Goal: Transaction & Acquisition: Book appointment/travel/reservation

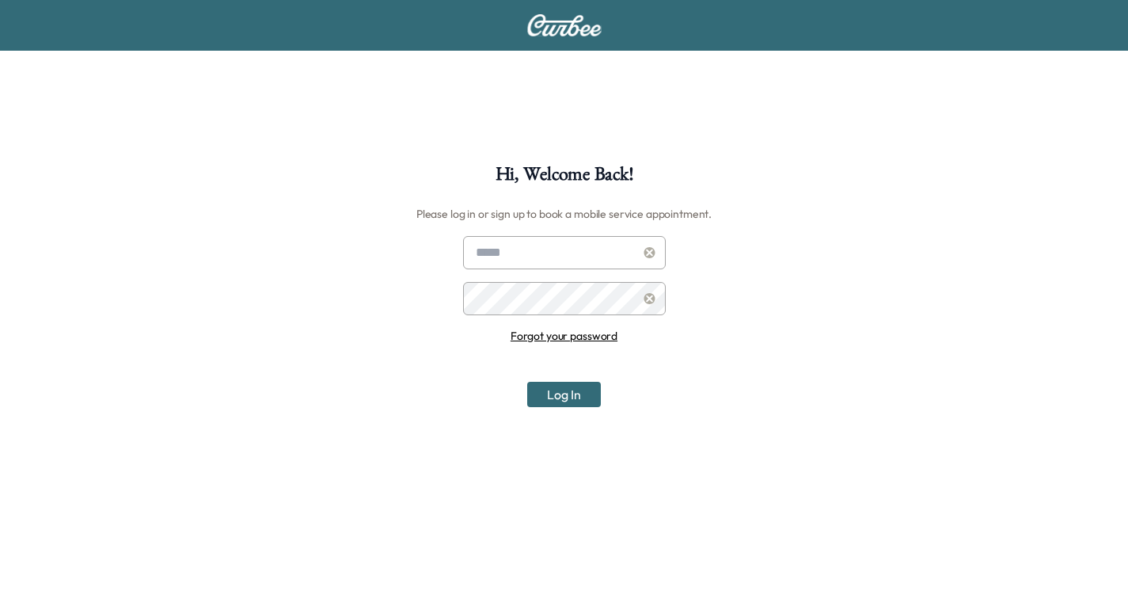
type input "**********"
click at [571, 253] on input "**********" at bounding box center [564, 252] width 203 height 33
click at [581, 390] on button "Log In" at bounding box center [564, 394] width 74 height 25
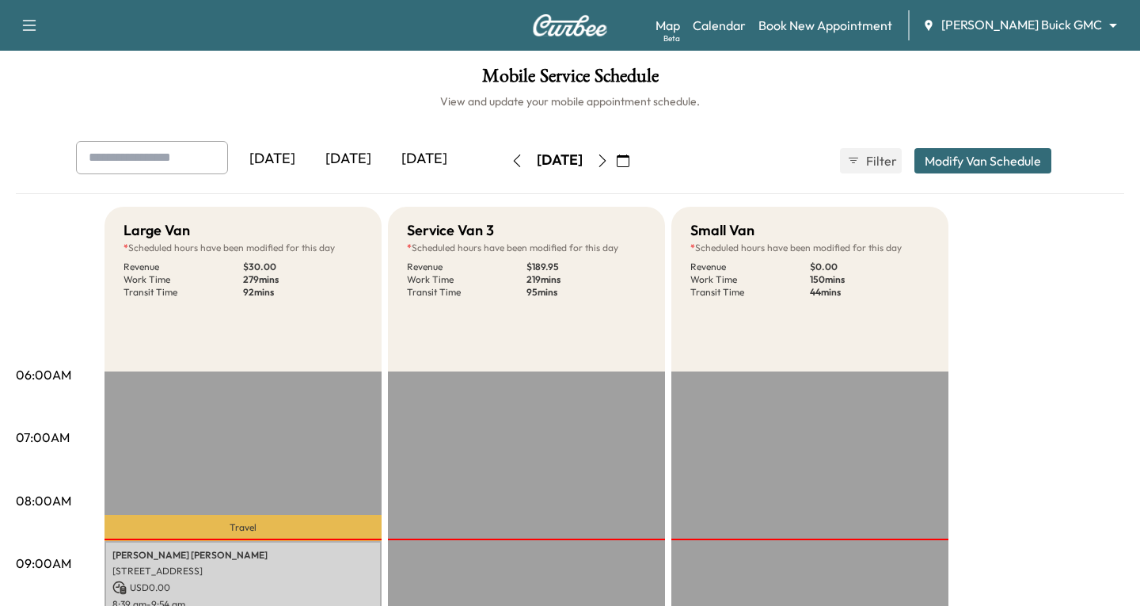
click at [1099, 25] on body "Support Log Out Map Beta Calendar Book New Appointment [PERSON_NAME] Buick GMC …" at bounding box center [570, 303] width 1140 height 606
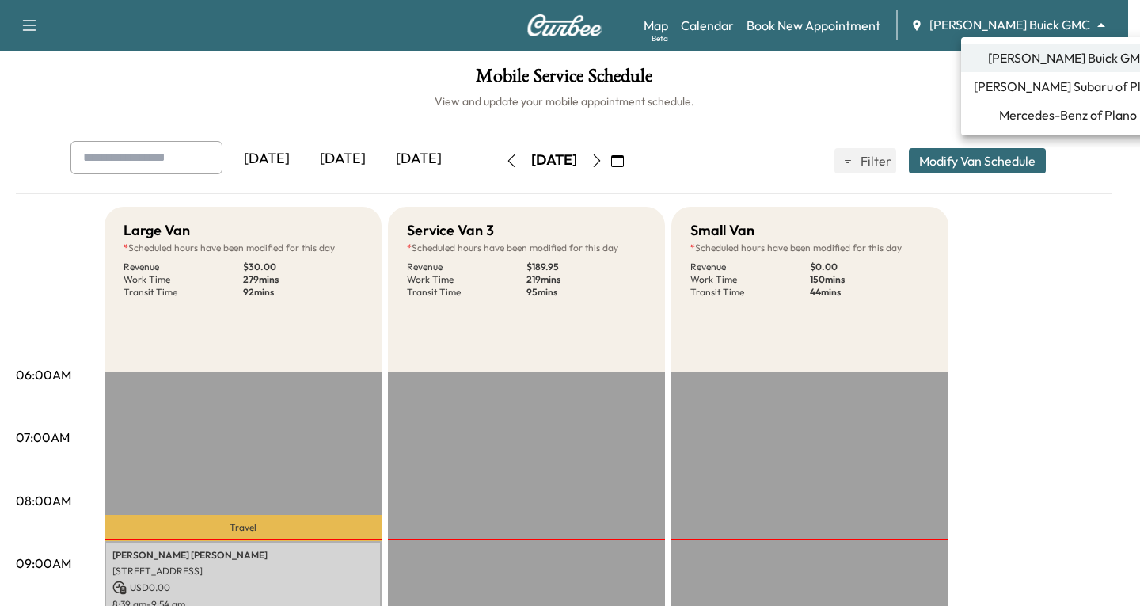
click at [999, 116] on span "Mercedes-Benz of Plano" at bounding box center [1068, 114] width 138 height 19
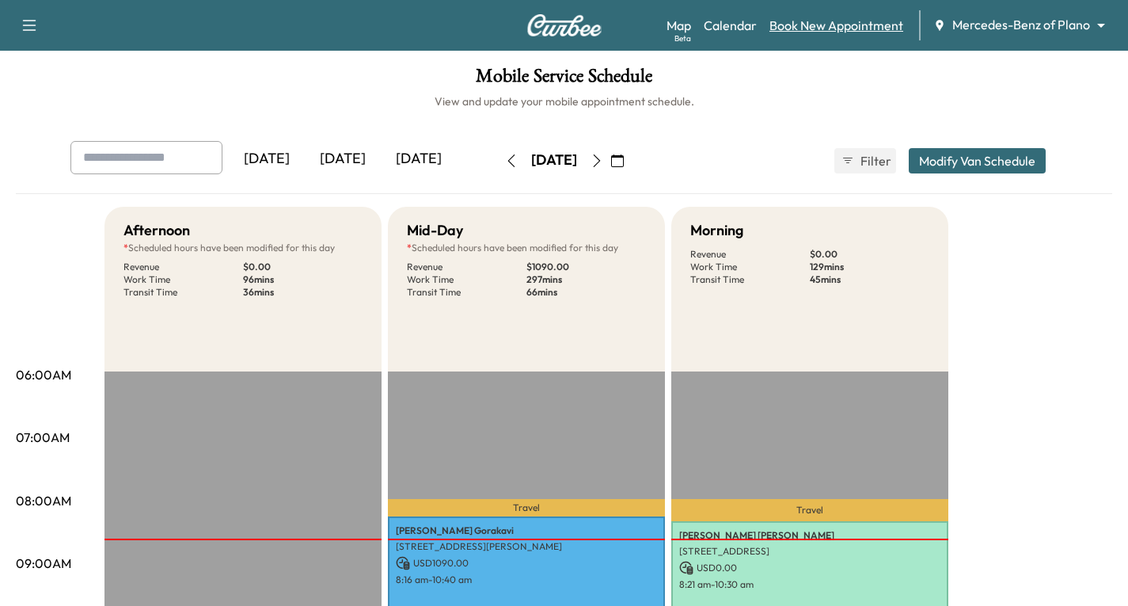
click at [845, 21] on link "Book New Appointment" at bounding box center [837, 25] width 134 height 19
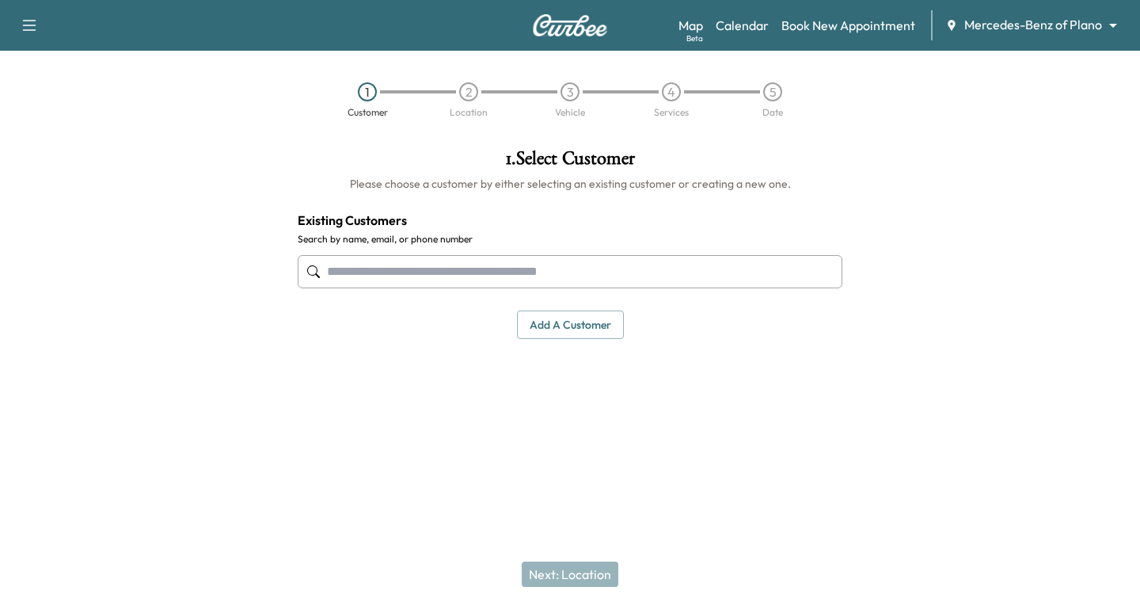
click at [327, 273] on input "text" at bounding box center [570, 271] width 545 height 33
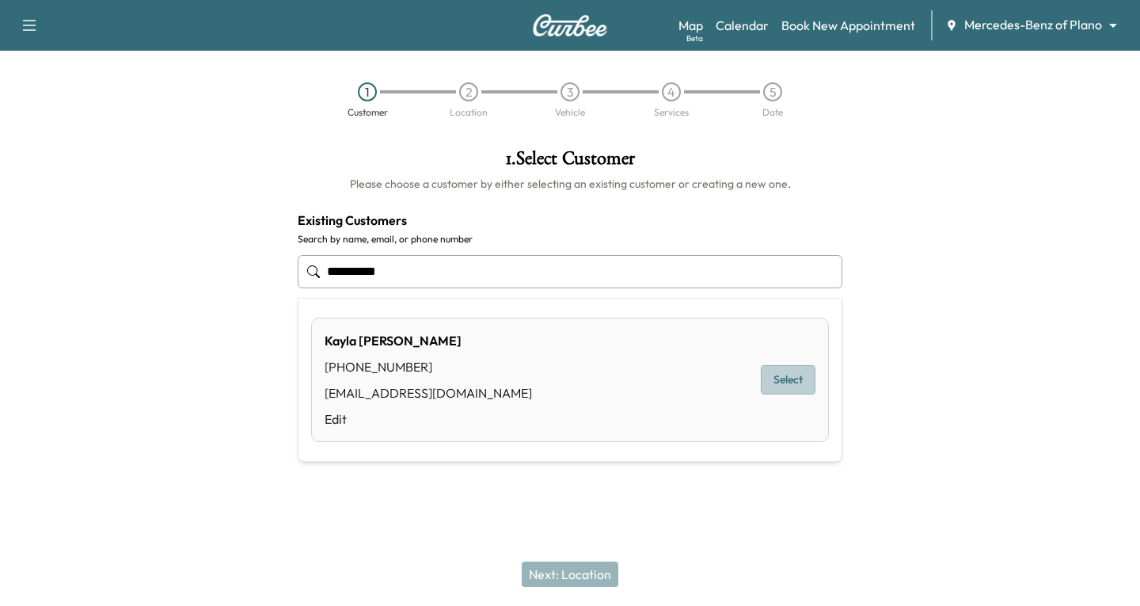
click at [795, 375] on button "Select" at bounding box center [788, 379] width 55 height 29
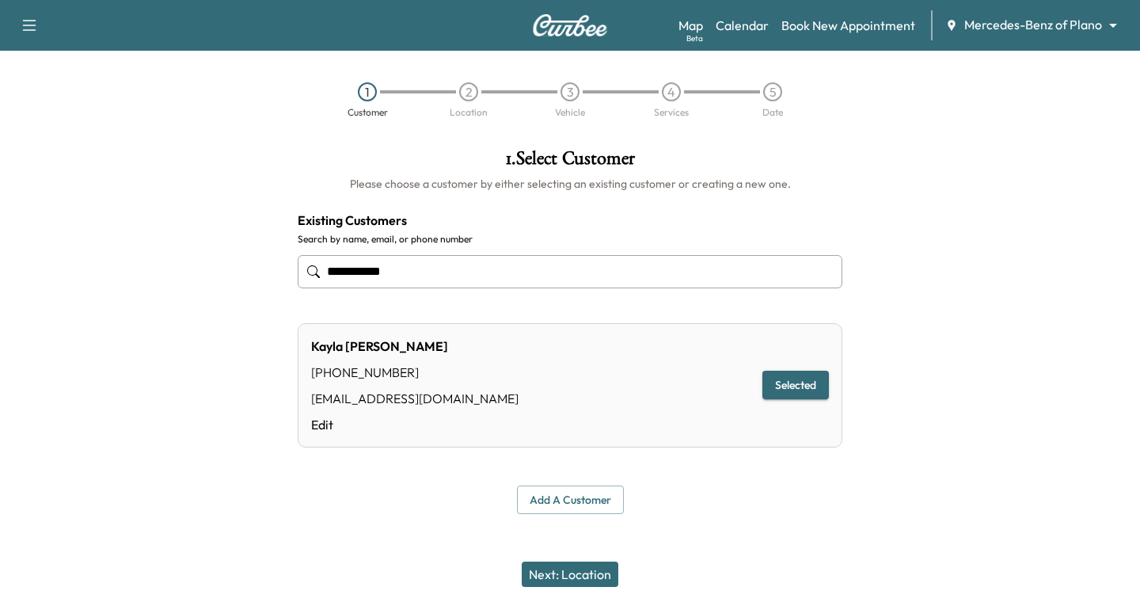
type input "**********"
click at [546, 576] on button "Next: Location" at bounding box center [570, 573] width 97 height 25
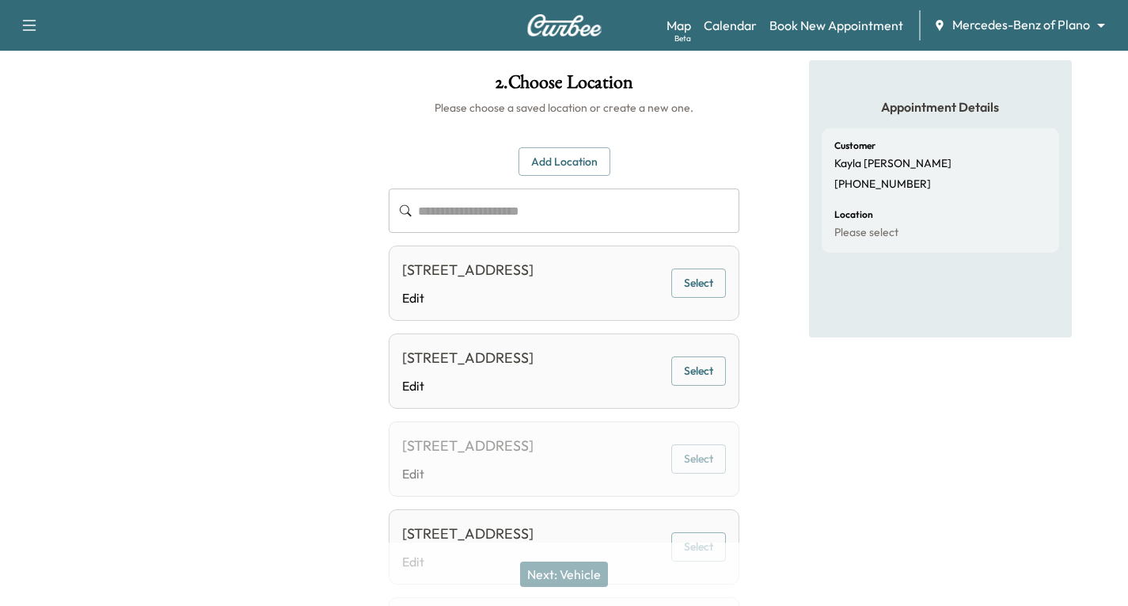
scroll to position [79, 0]
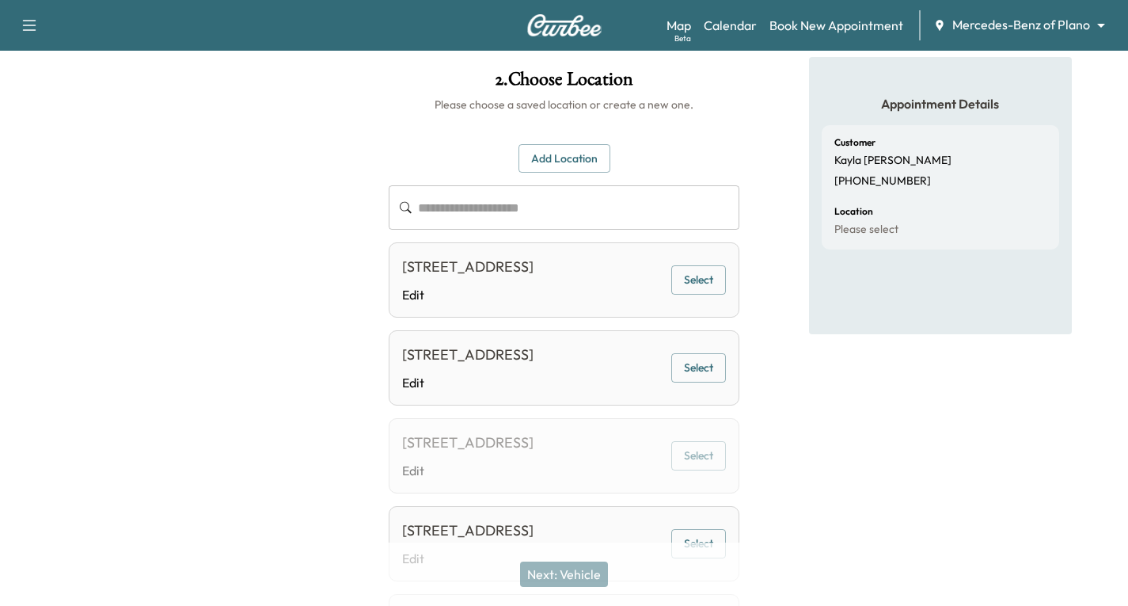
click at [703, 291] on button "Select" at bounding box center [698, 279] width 55 height 29
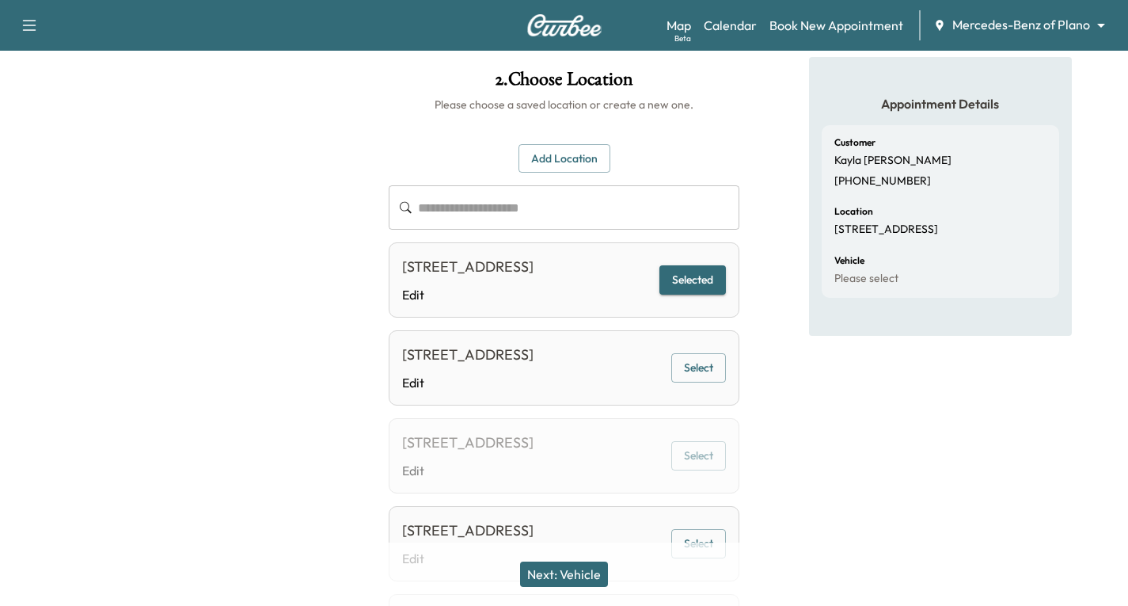
click at [567, 570] on button "Next: Vehicle" at bounding box center [564, 573] width 88 height 25
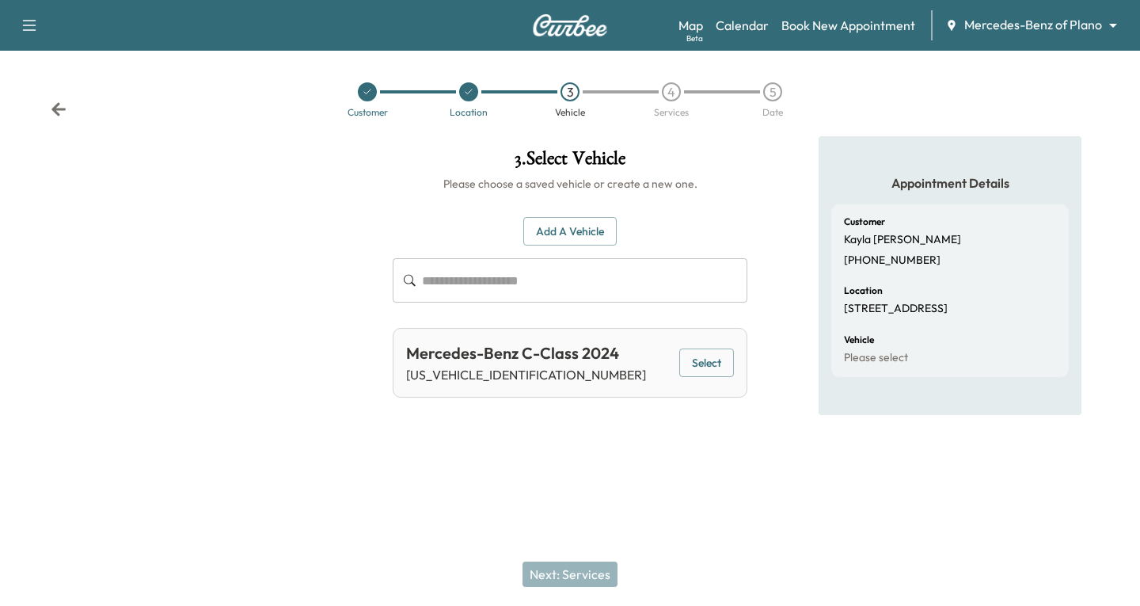
click at [716, 367] on button "Select" at bounding box center [706, 362] width 55 height 29
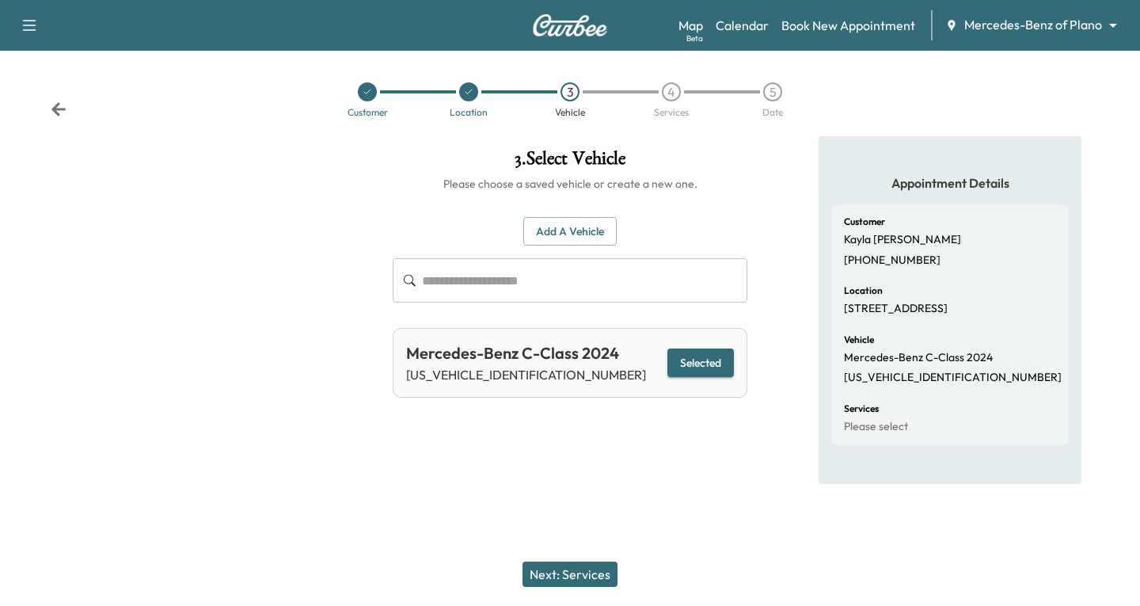
click at [542, 571] on button "Next: Services" at bounding box center [570, 573] width 95 height 25
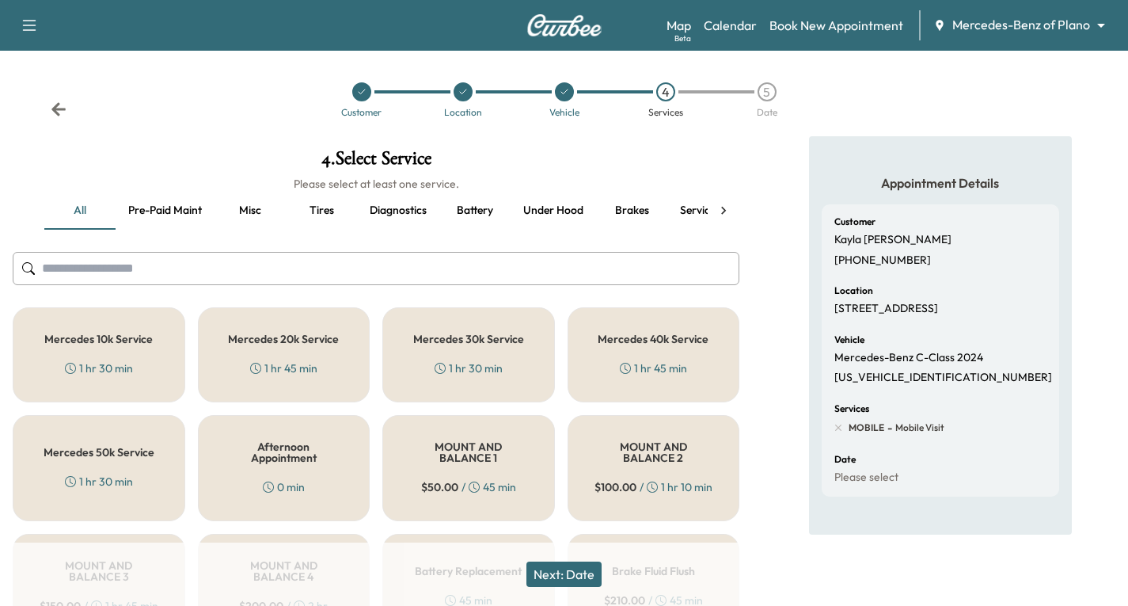
click at [137, 368] on div "Mercedes 10k Service 1 hr 30 min" at bounding box center [99, 354] width 173 height 95
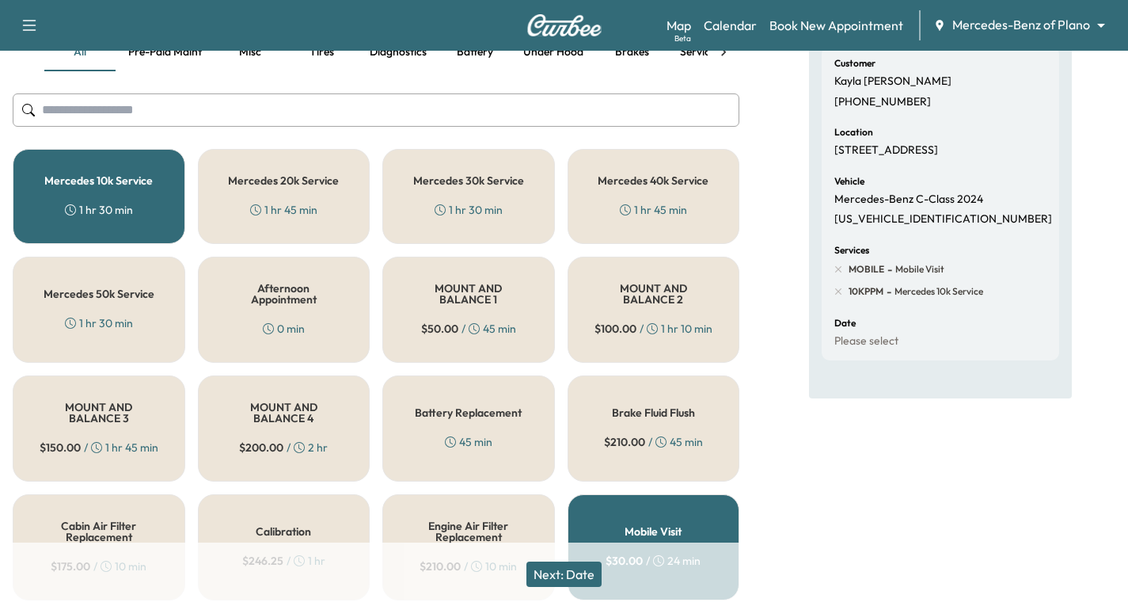
click at [573, 575] on button "Next: Date" at bounding box center [564, 573] width 75 height 25
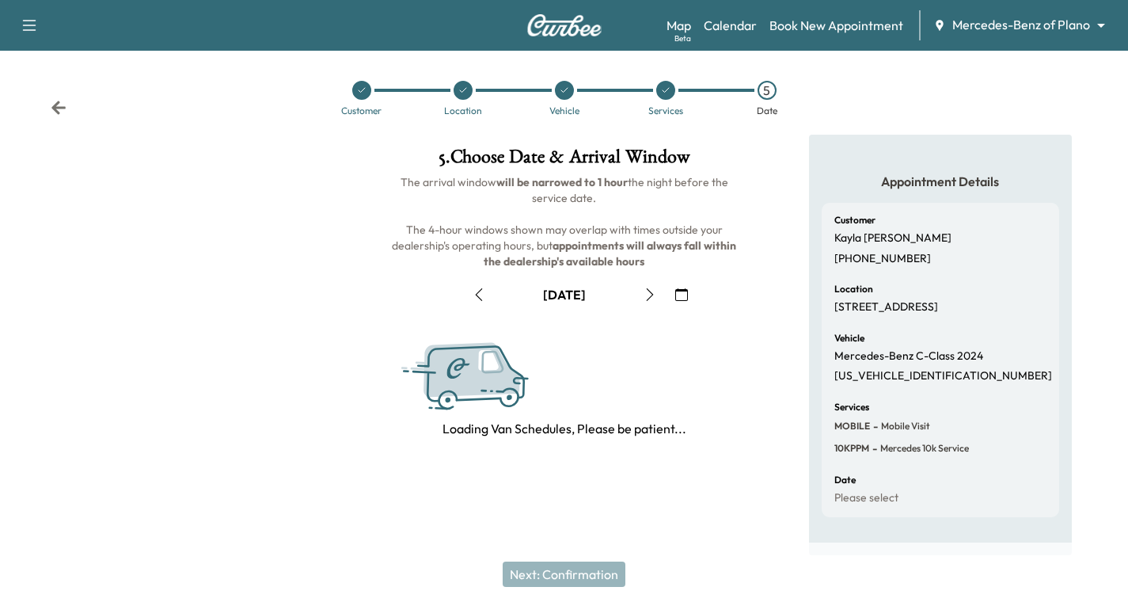
scroll to position [158, 0]
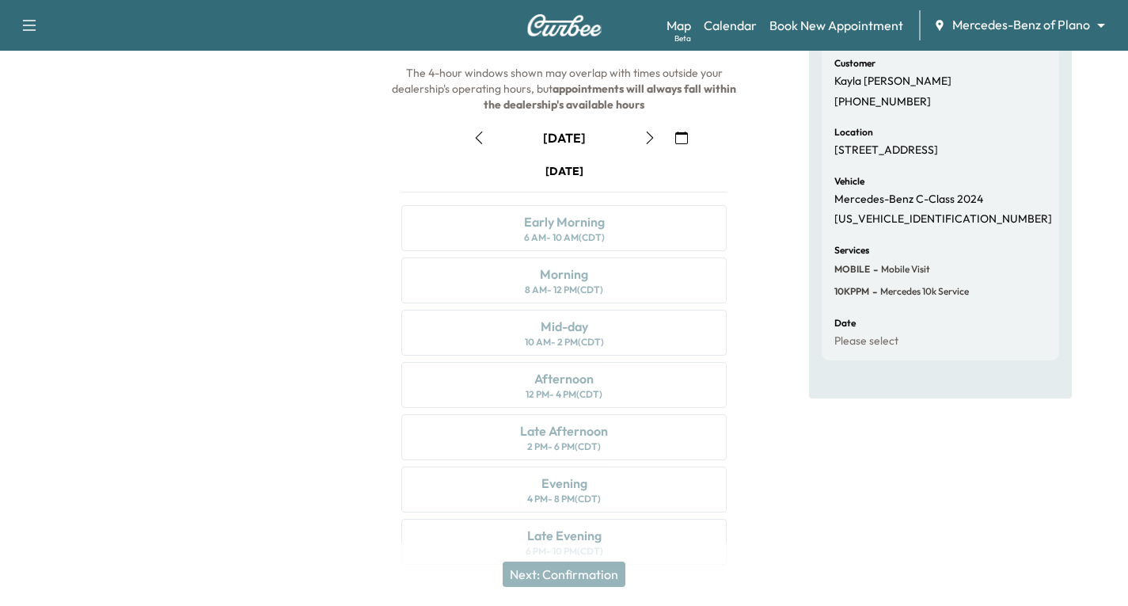
click at [649, 135] on icon "button" at bounding box center [650, 137] width 13 height 13
click at [597, 285] on div "8 AM - 12 PM (CDT)" at bounding box center [564, 289] width 78 height 13
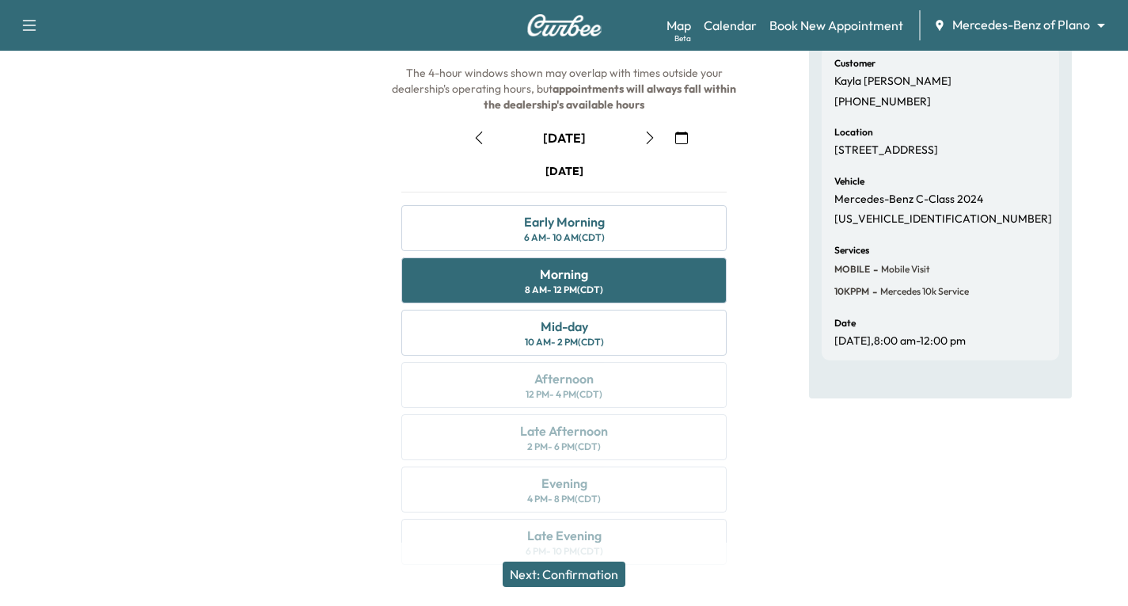
click at [597, 571] on button "Next: Confirmation" at bounding box center [564, 573] width 123 height 25
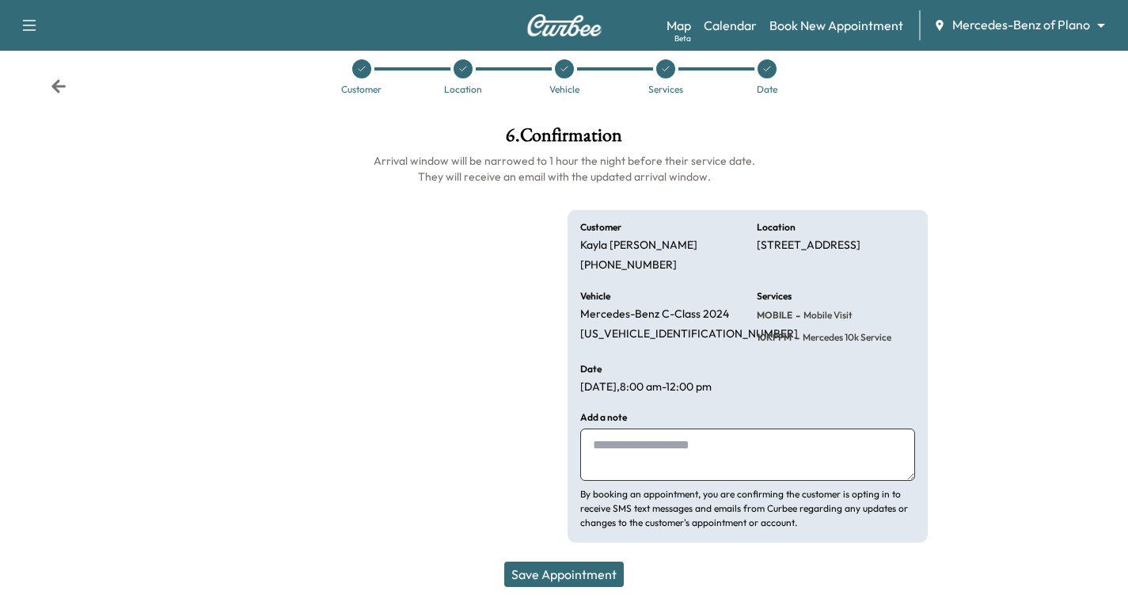
scroll to position [23, 0]
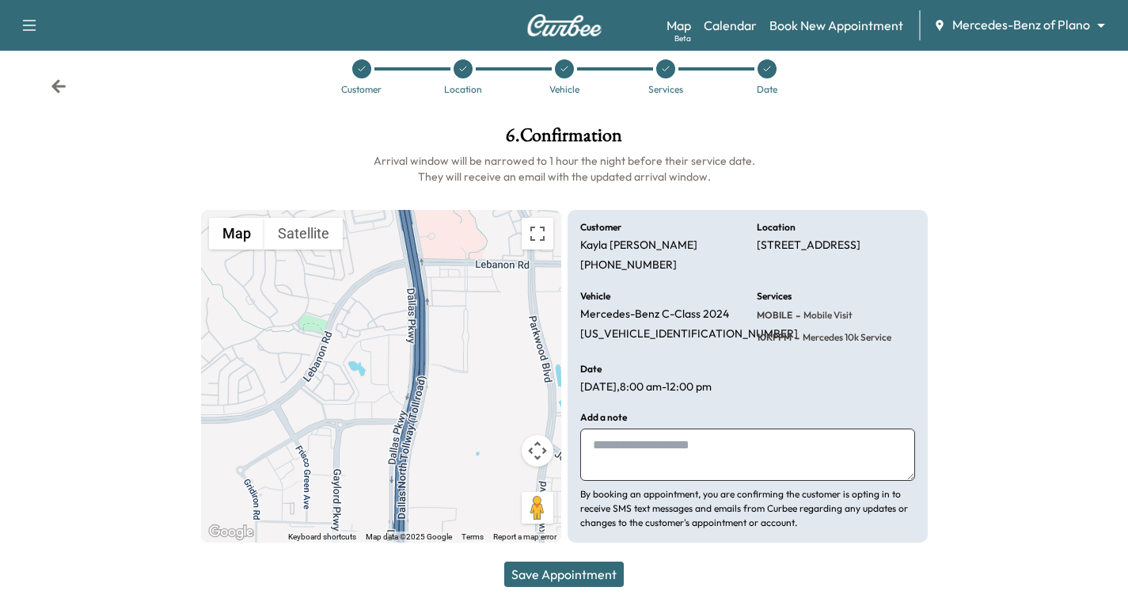
click at [582, 569] on button "Save Appointment" at bounding box center [564, 573] width 120 height 25
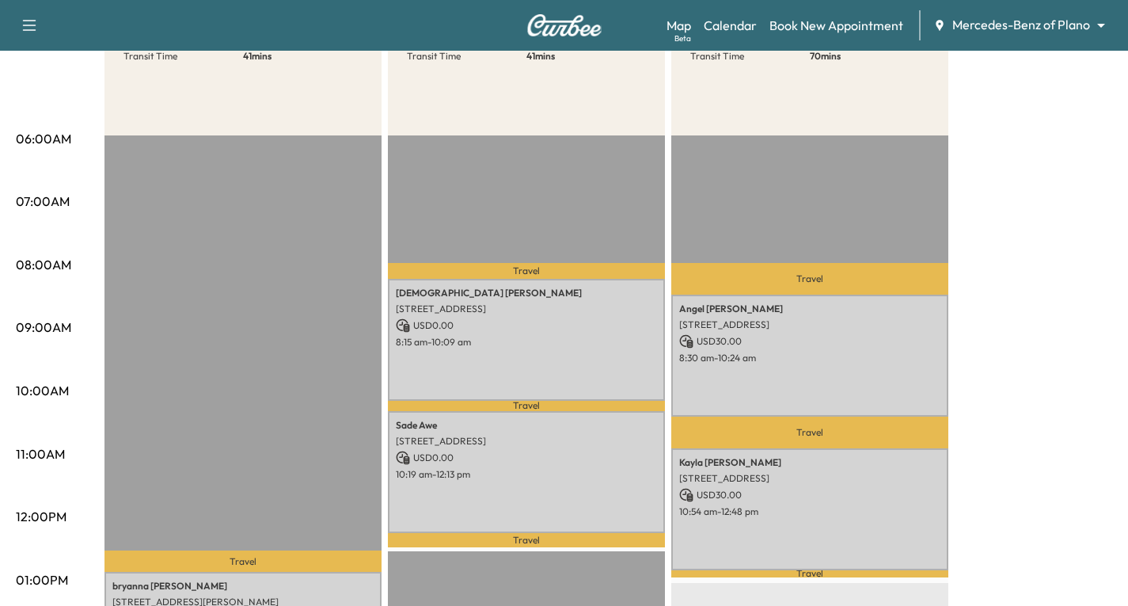
scroll to position [238, 0]
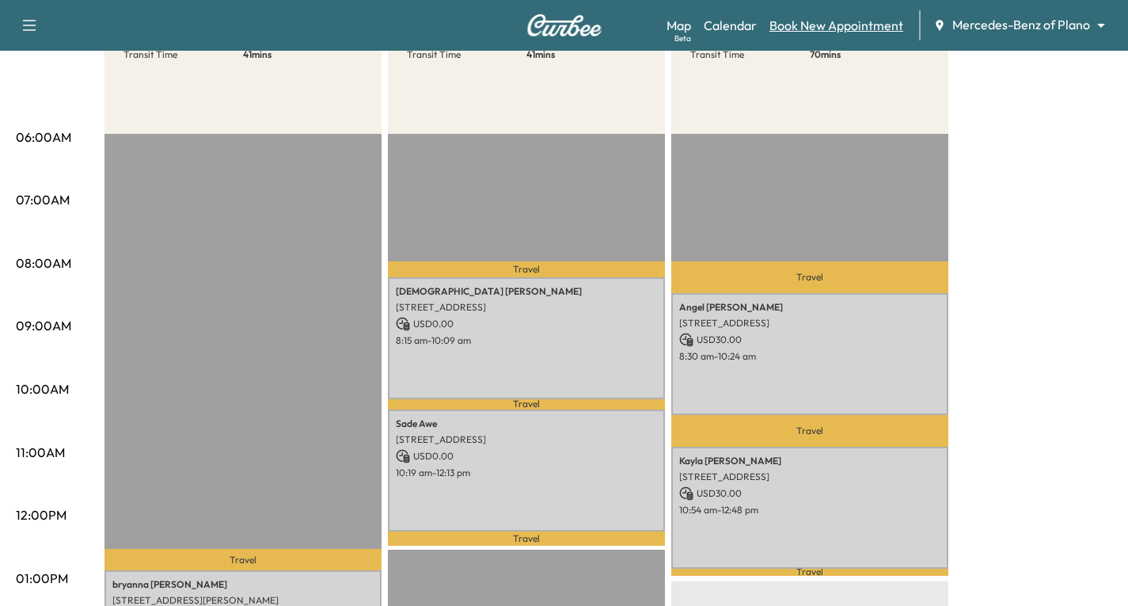
click at [850, 17] on link "Book New Appointment" at bounding box center [837, 25] width 134 height 19
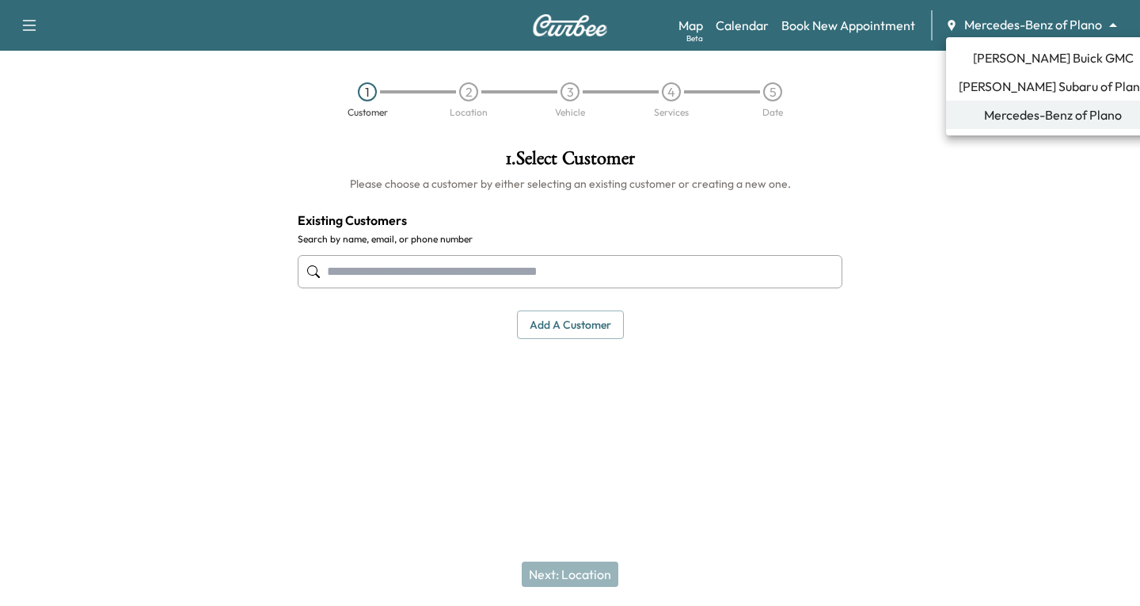
click at [1117, 27] on body "Support Log Out Map Beta Calendar Book New Appointment Mercedes-Benz of Plano *…" at bounding box center [570, 303] width 1140 height 606
click at [1057, 60] on span "[PERSON_NAME] Buick GMC" at bounding box center [1053, 57] width 161 height 19
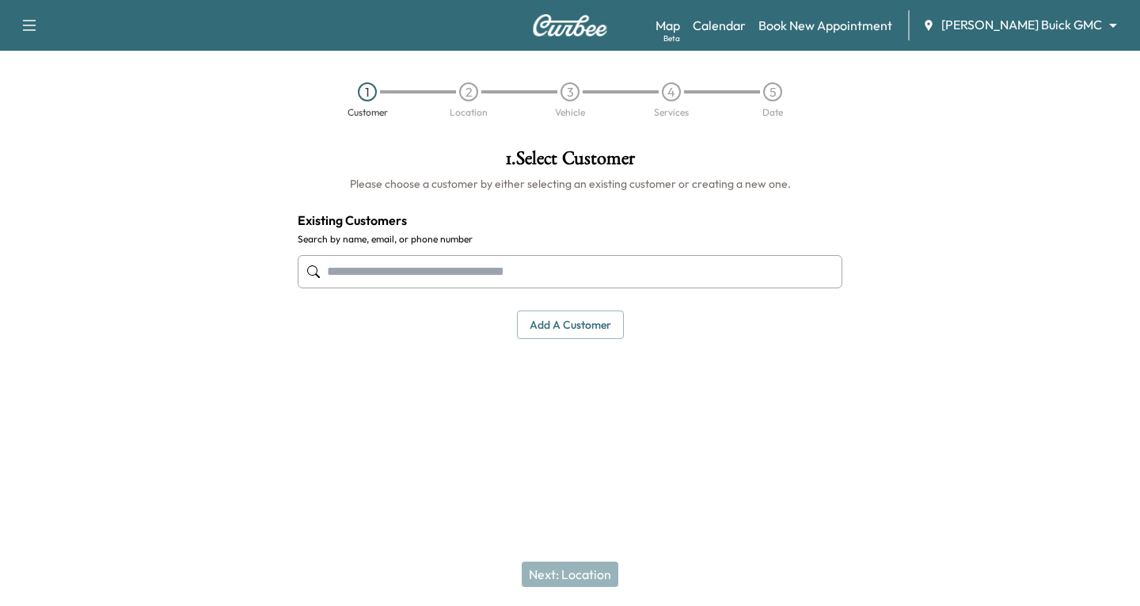
click at [350, 268] on input "text" at bounding box center [570, 271] width 545 height 33
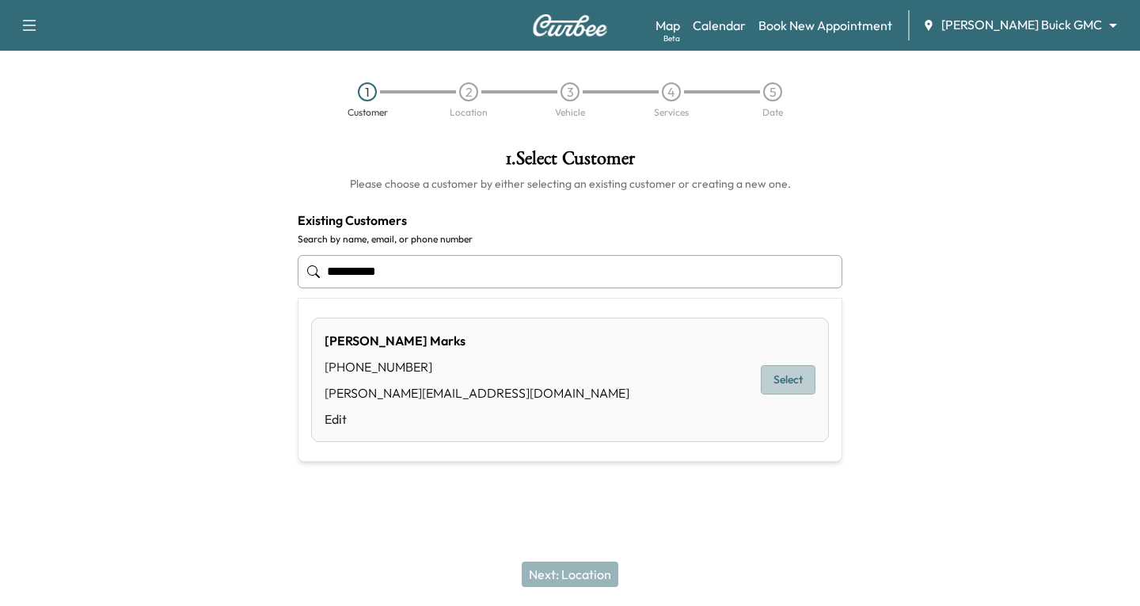
click at [790, 372] on button "Select" at bounding box center [788, 379] width 55 height 29
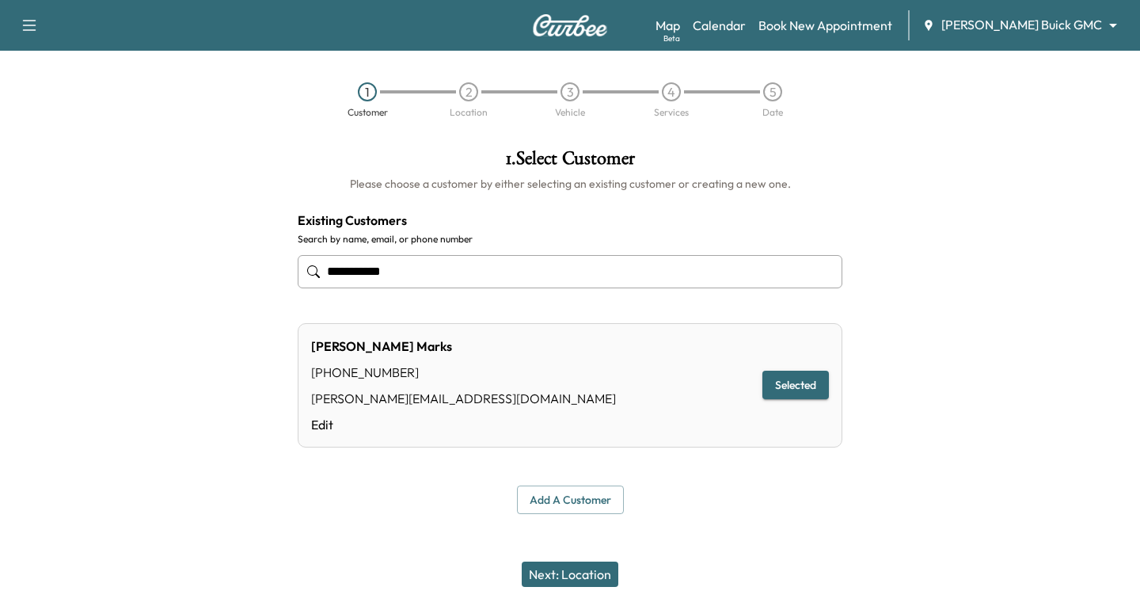
type input "**********"
click at [564, 580] on button "Next: Location" at bounding box center [570, 573] width 97 height 25
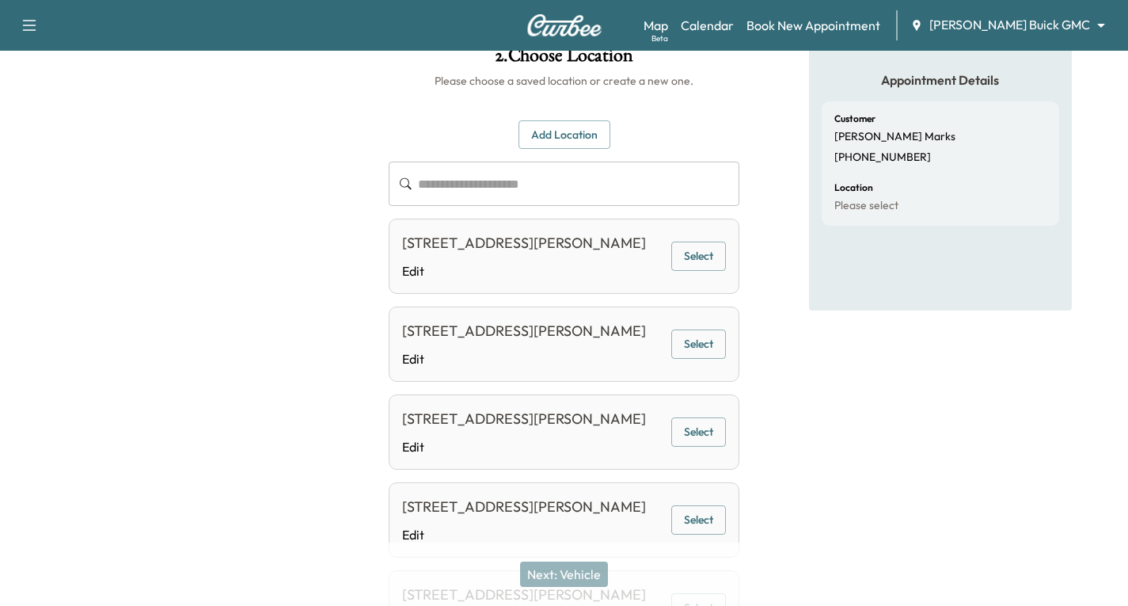
scroll to position [79, 0]
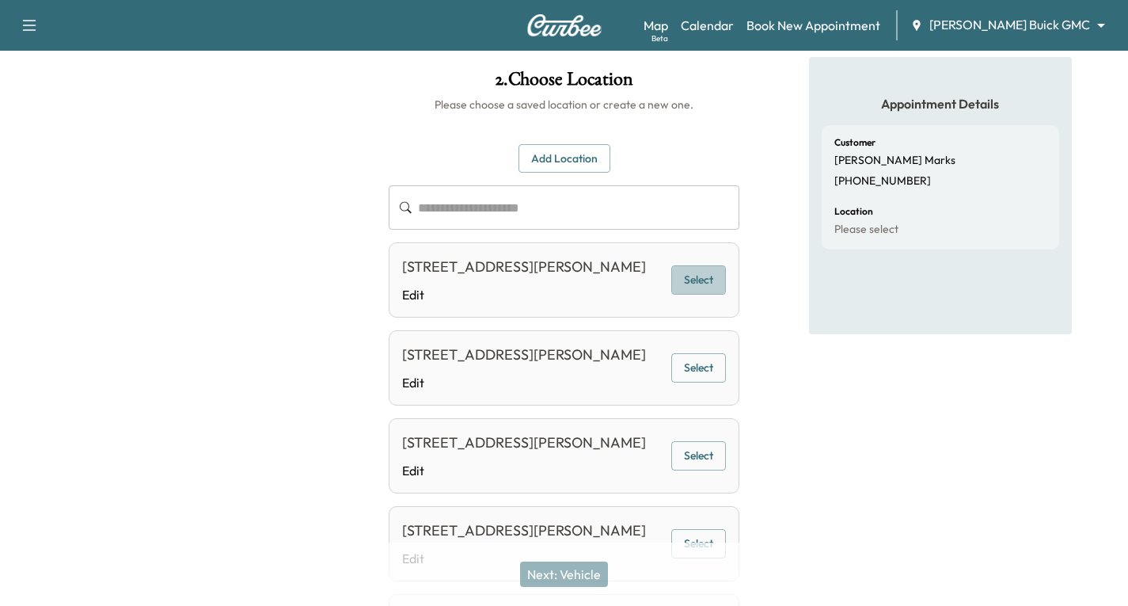
click at [704, 292] on button "Select" at bounding box center [698, 279] width 55 height 29
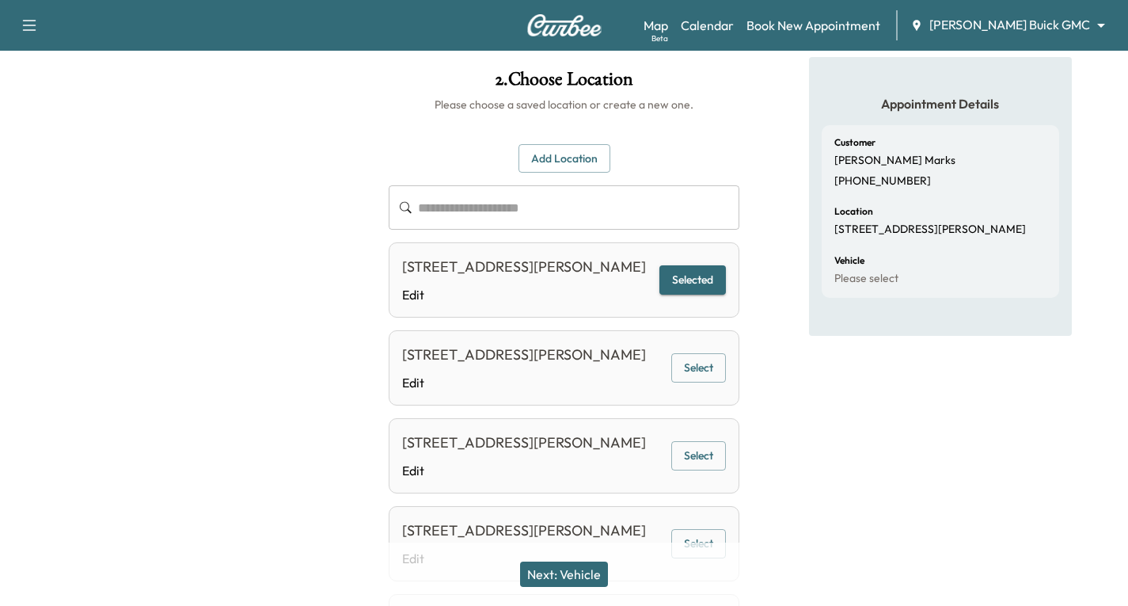
click at [597, 576] on button "Next: Vehicle" at bounding box center [564, 573] width 88 height 25
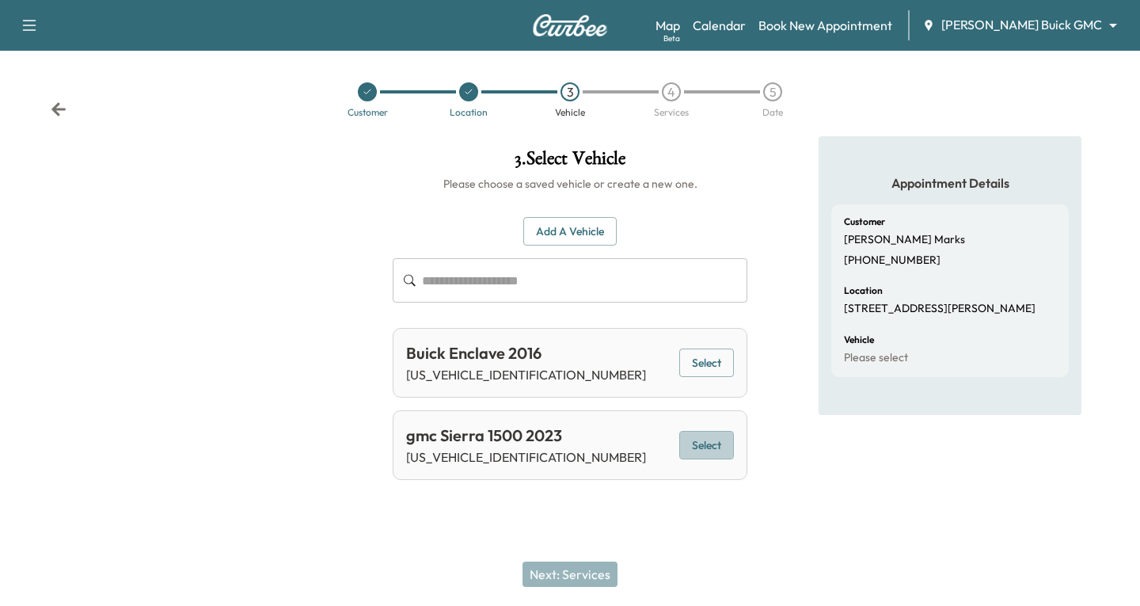
click at [708, 447] on button "Select" at bounding box center [706, 445] width 55 height 29
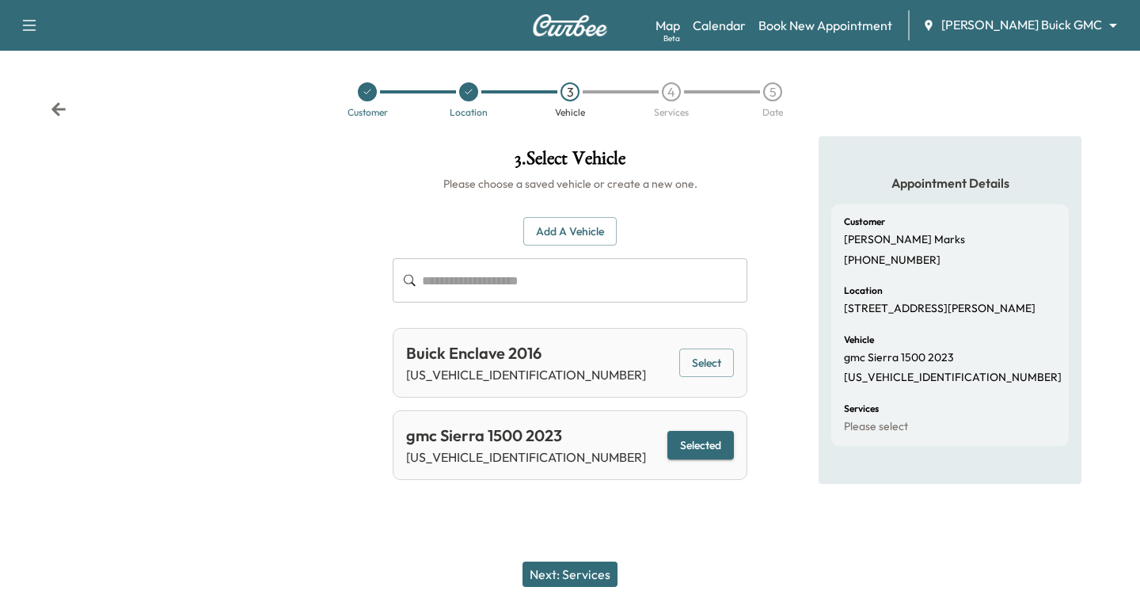
click at [561, 575] on button "Next: Services" at bounding box center [570, 573] width 95 height 25
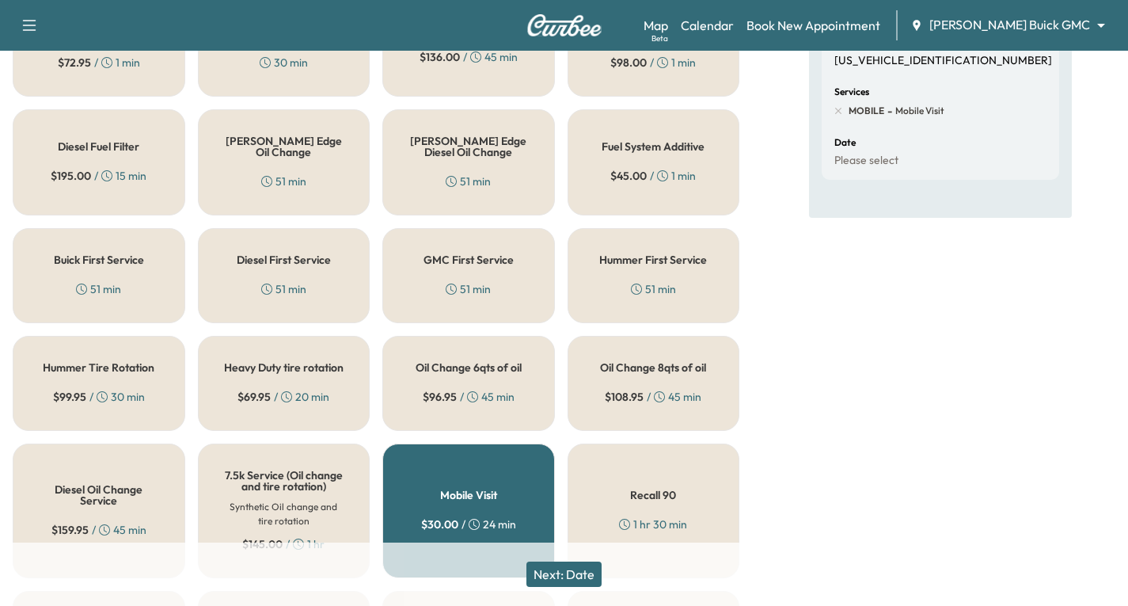
scroll to position [396, 0]
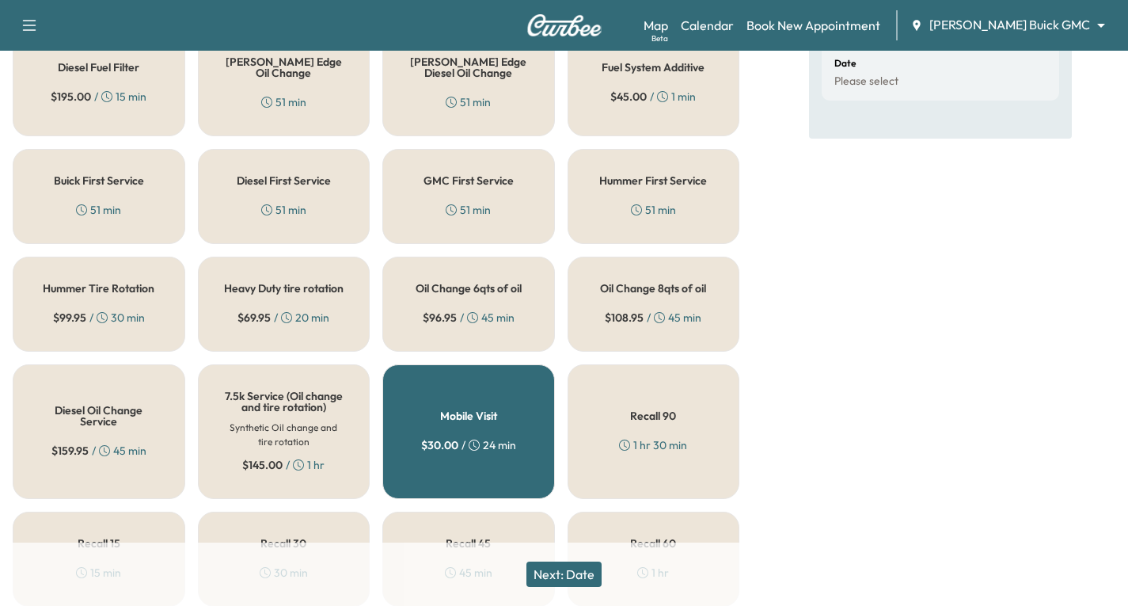
click at [630, 294] on h5 "Oil Change 8qts of oil" at bounding box center [653, 288] width 106 height 11
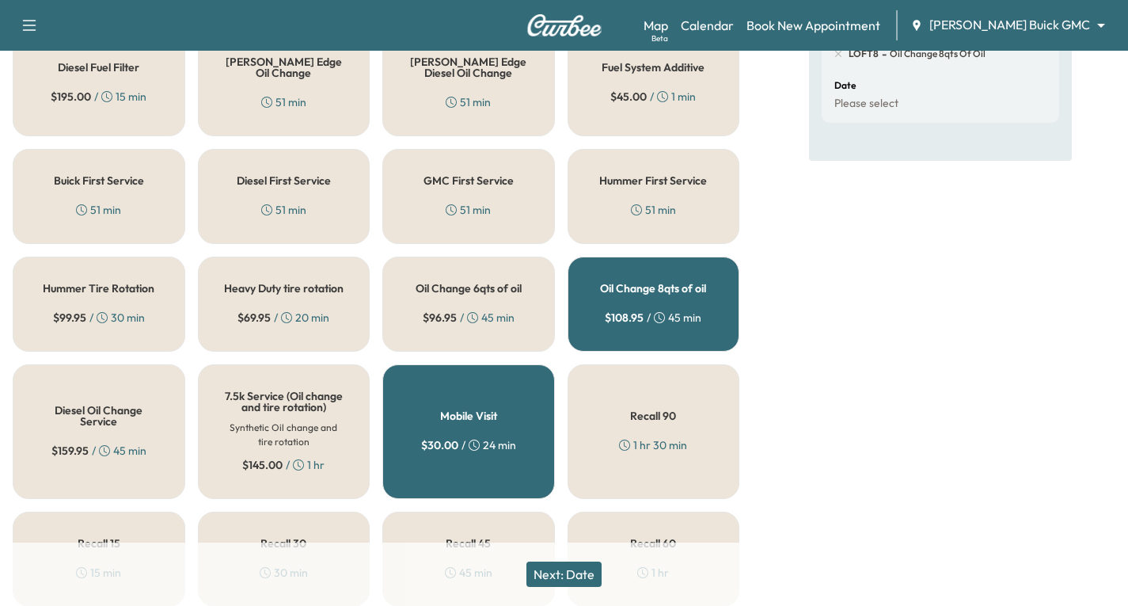
click at [572, 573] on button "Next: Date" at bounding box center [564, 573] width 75 height 25
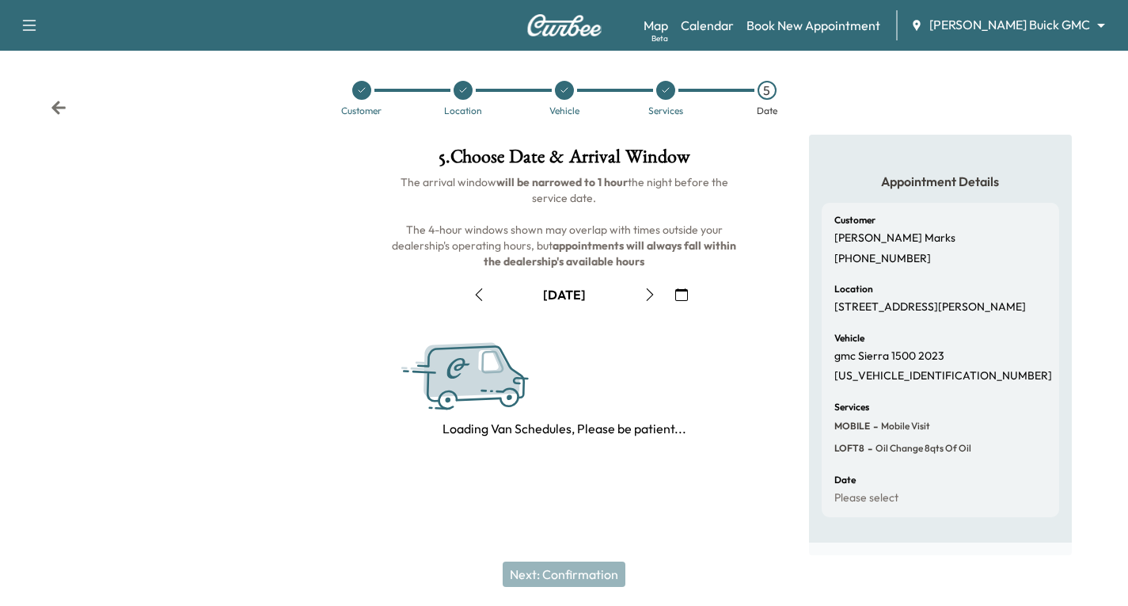
scroll to position [187, 0]
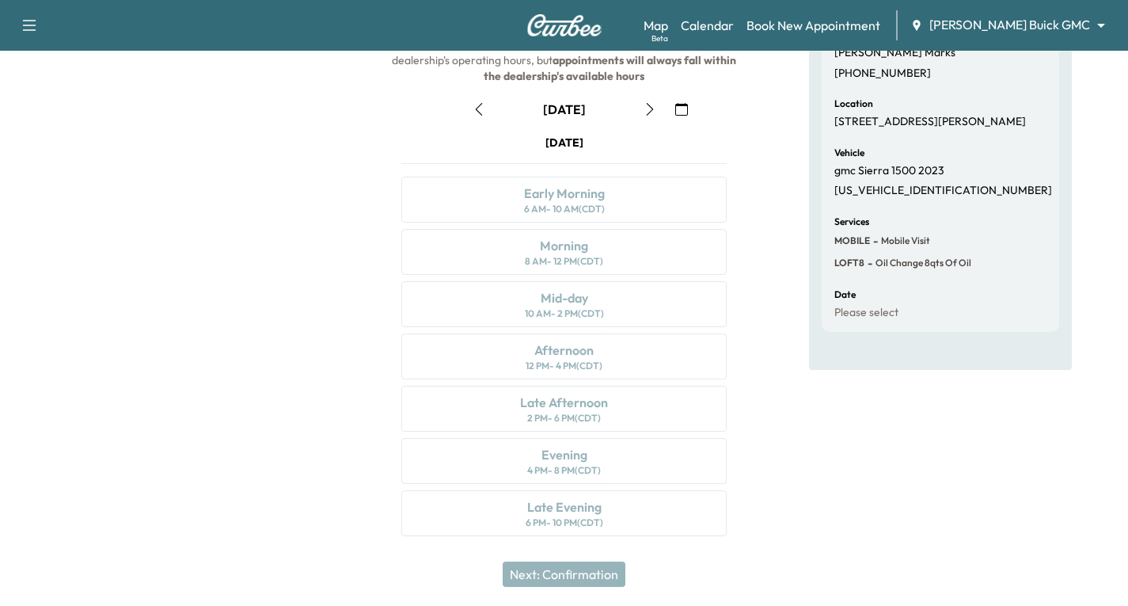
click at [649, 107] on icon "button" at bounding box center [650, 109] width 13 height 13
click at [645, 108] on icon "button" at bounding box center [650, 109] width 13 height 13
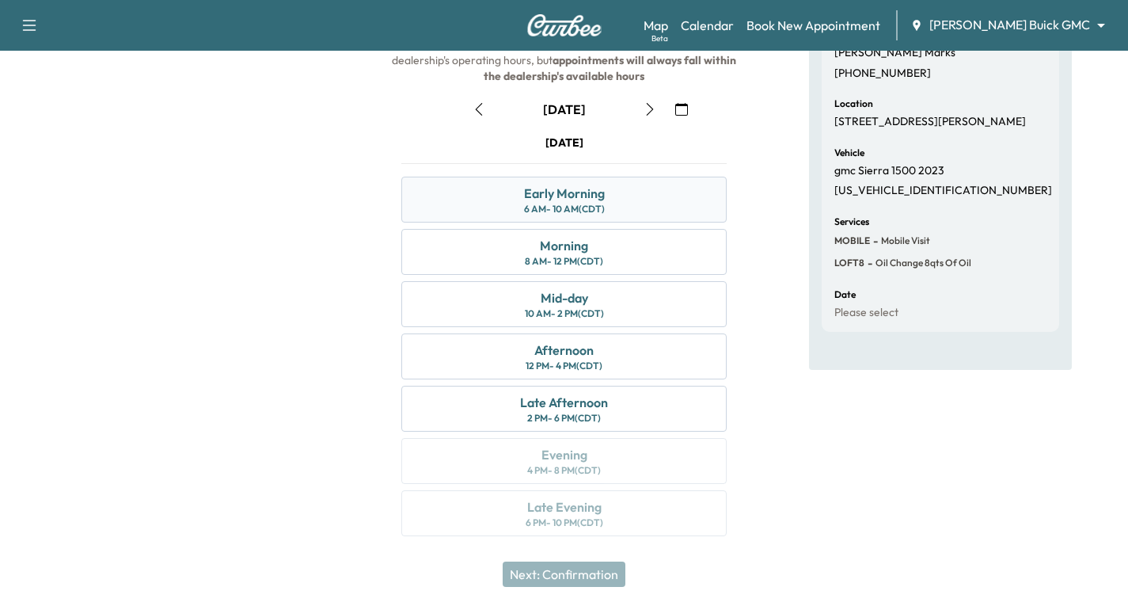
click at [583, 193] on div "Early Morning" at bounding box center [564, 193] width 81 height 19
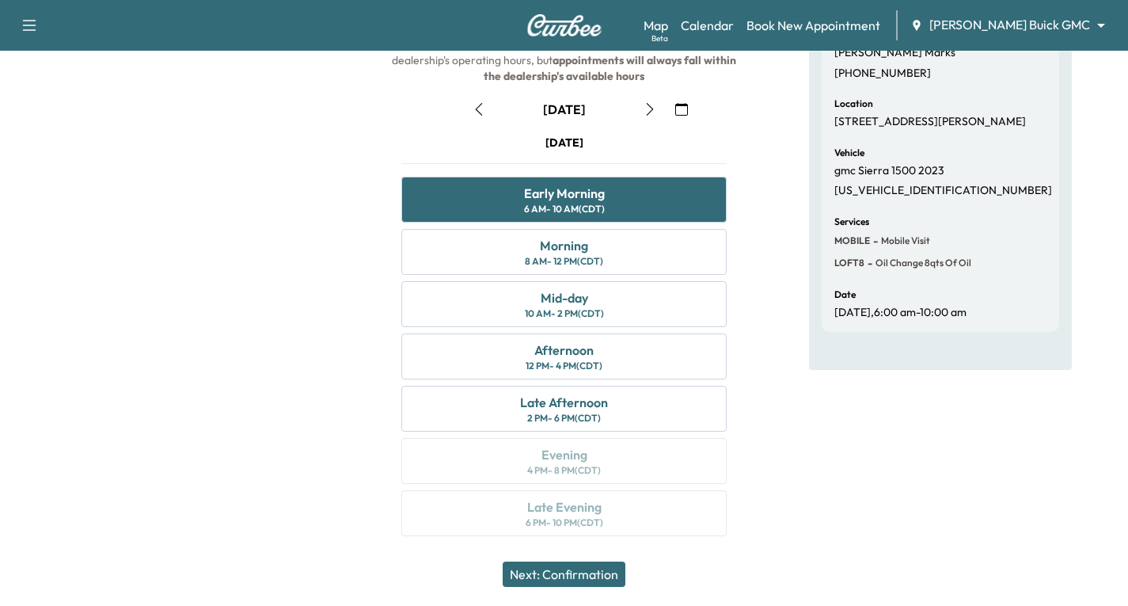
click at [574, 580] on button "Next: Confirmation" at bounding box center [564, 573] width 123 height 25
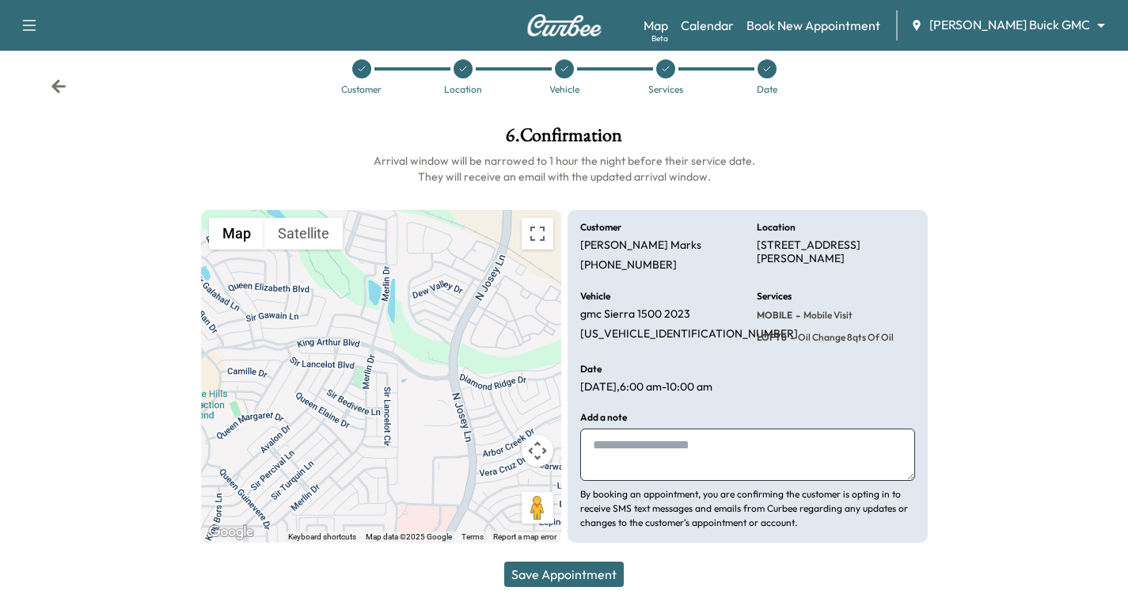
click at [576, 571] on button "Save Appointment" at bounding box center [564, 573] width 120 height 25
